Goal: Navigation & Orientation: Find specific page/section

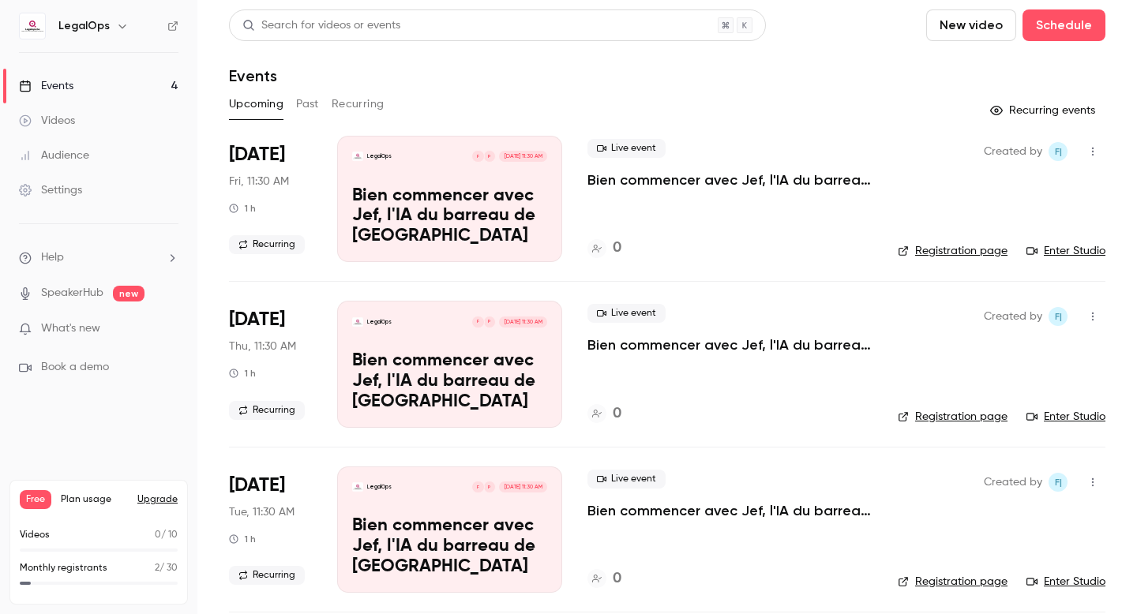
click at [172, 26] on icon at bounding box center [172, 25] width 9 height 9
click at [103, 160] on link "Audience" at bounding box center [98, 155] width 197 height 35
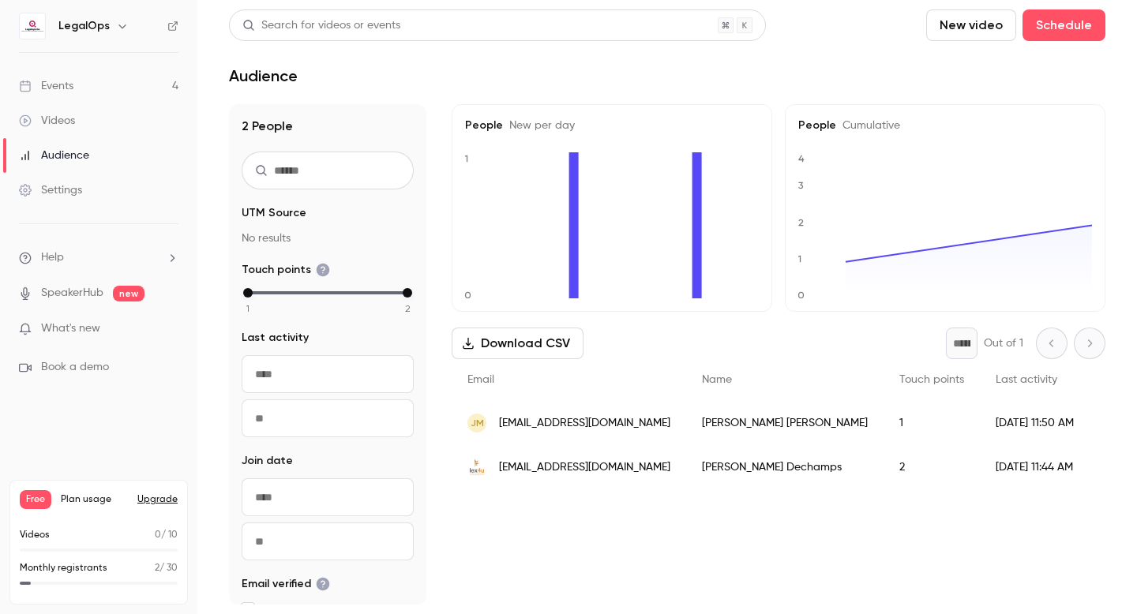
click at [94, 122] on link "Videos" at bounding box center [98, 120] width 197 height 35
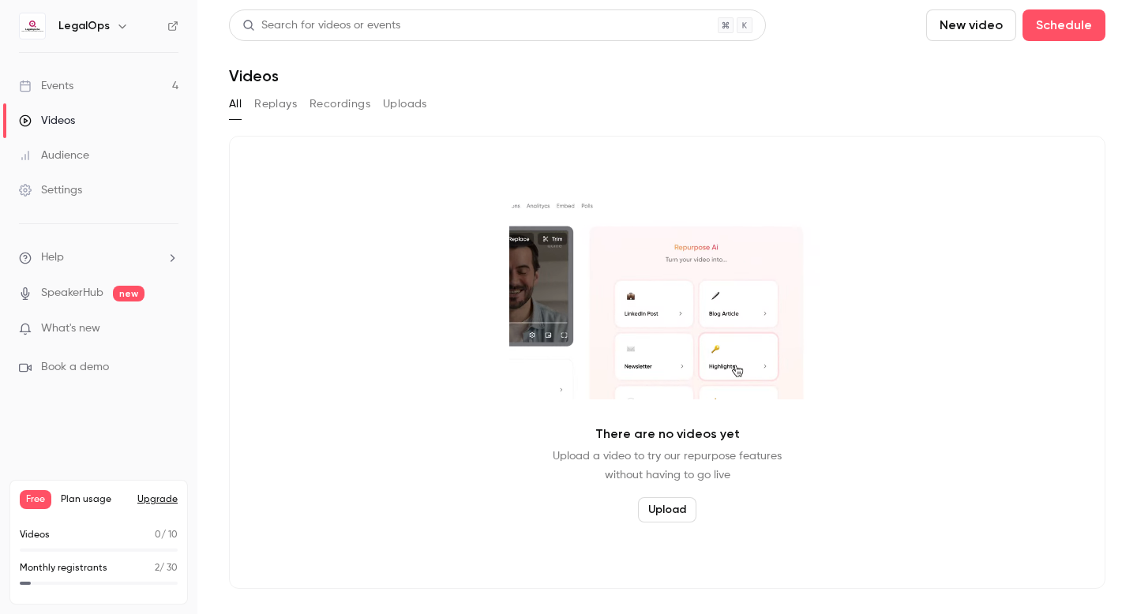
click at [72, 83] on div "Events" at bounding box center [46, 86] width 54 height 16
